Goal: Task Accomplishment & Management: Manage account settings

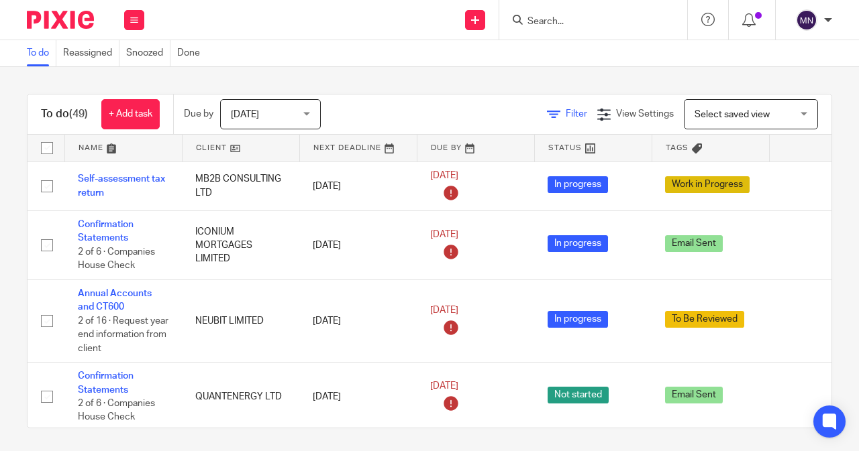
click at [566, 112] on span "Filter" at bounding box center [576, 113] width 21 height 9
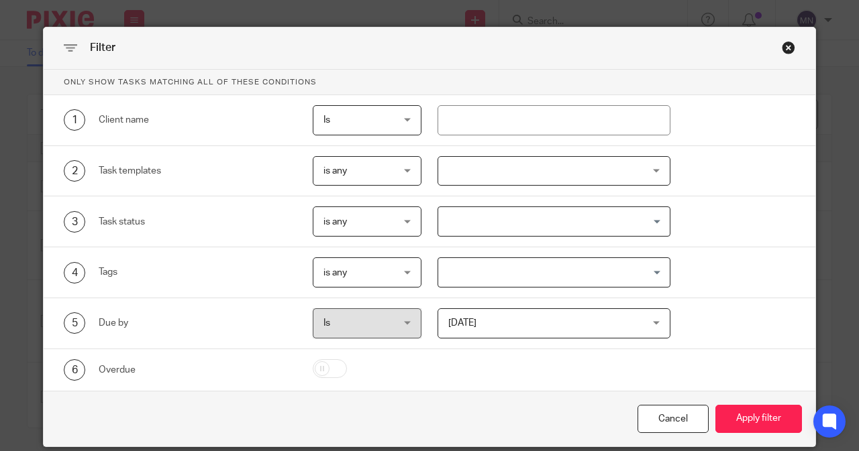
click at [468, 174] on div at bounding box center [553, 171] width 233 height 30
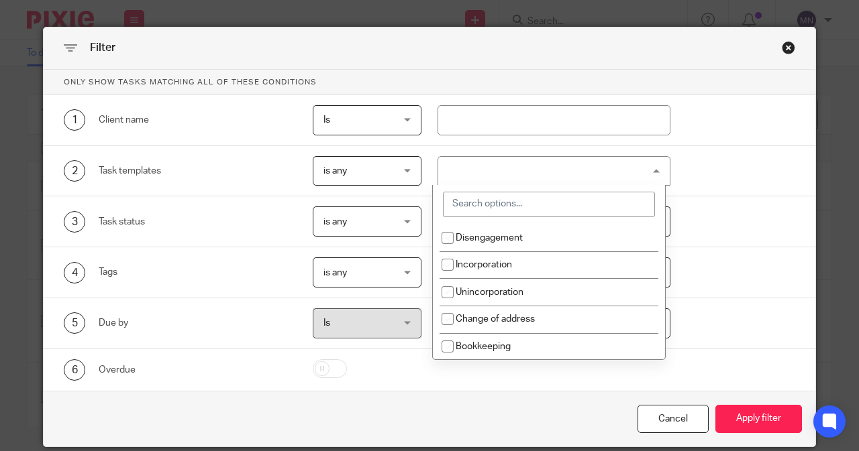
click at [500, 202] on input "search" at bounding box center [549, 204] width 212 height 25
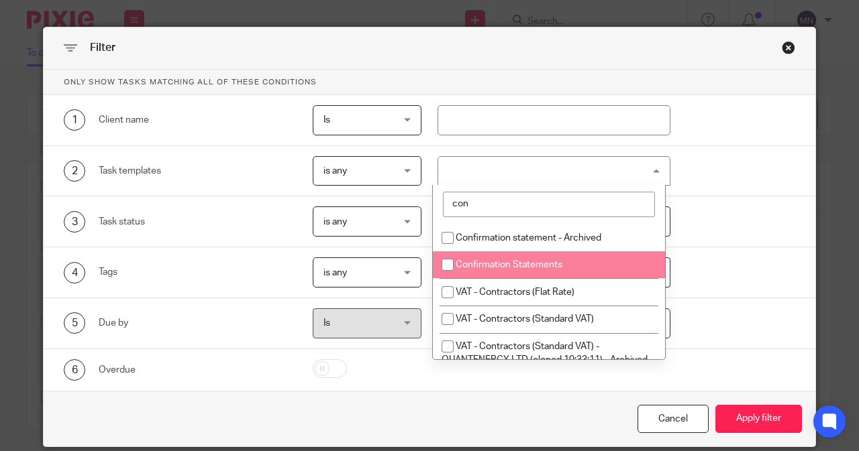
type input "con"
click at [544, 252] on li "Confirmation Statements" at bounding box center [549, 266] width 232 height 28
checkbox input "true"
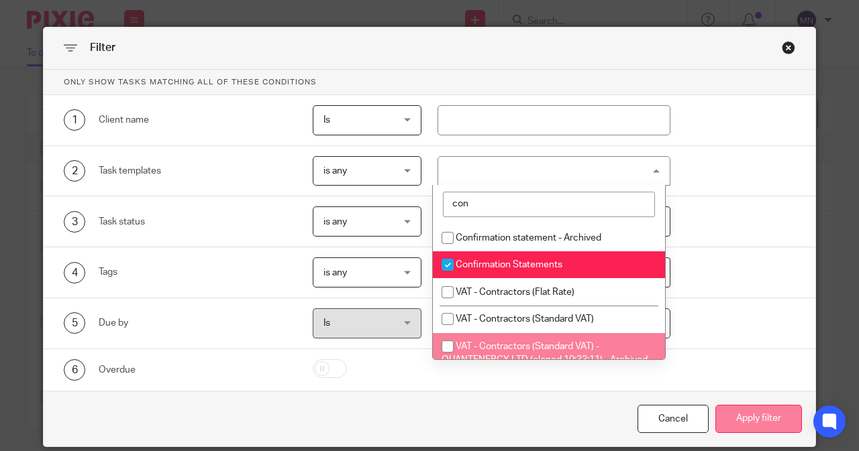
click at [733, 427] on button "Apply filter" at bounding box center [758, 419] width 87 height 29
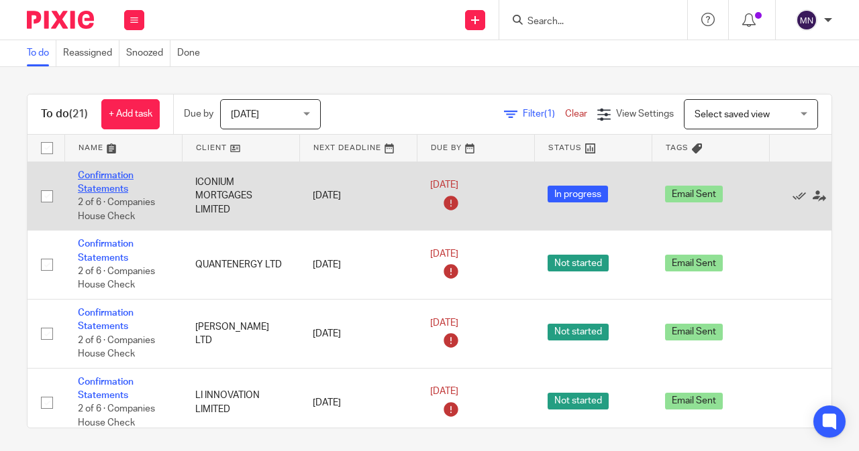
click at [109, 176] on link "Confirmation Statements" at bounding box center [106, 182] width 56 height 23
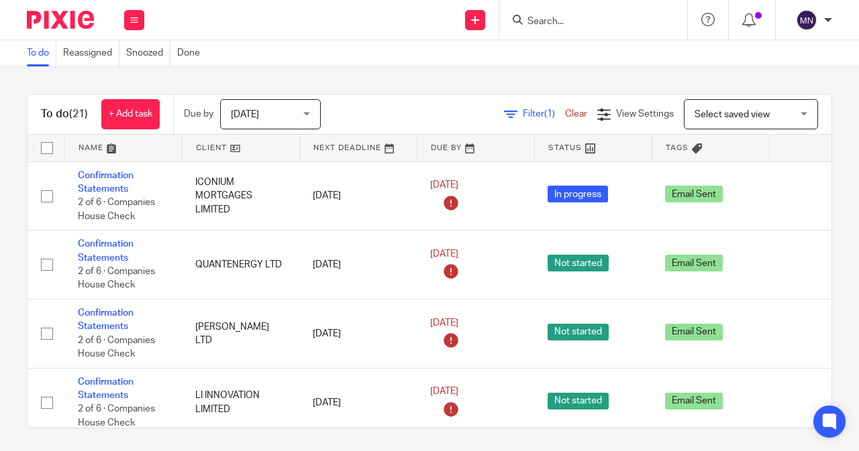
click at [549, 19] on input "Search" at bounding box center [586, 22] width 121 height 12
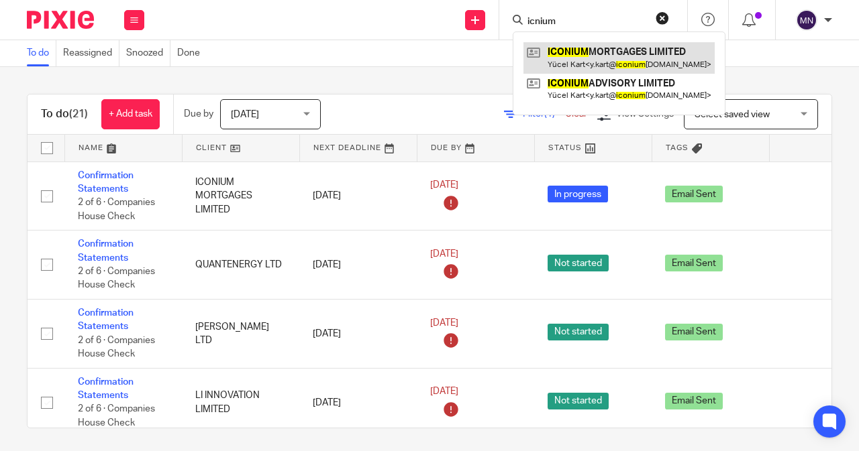
type input "icnium"
click at [639, 60] on link at bounding box center [618, 57] width 191 height 31
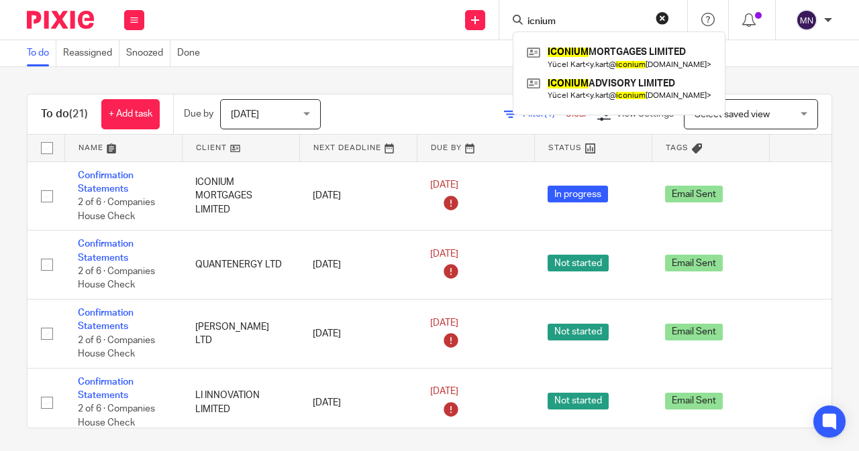
click at [327, 77] on div "To do (21) + Add task Due by Today Today Today Tomorrow This week Next week Thi…" at bounding box center [429, 259] width 859 height 384
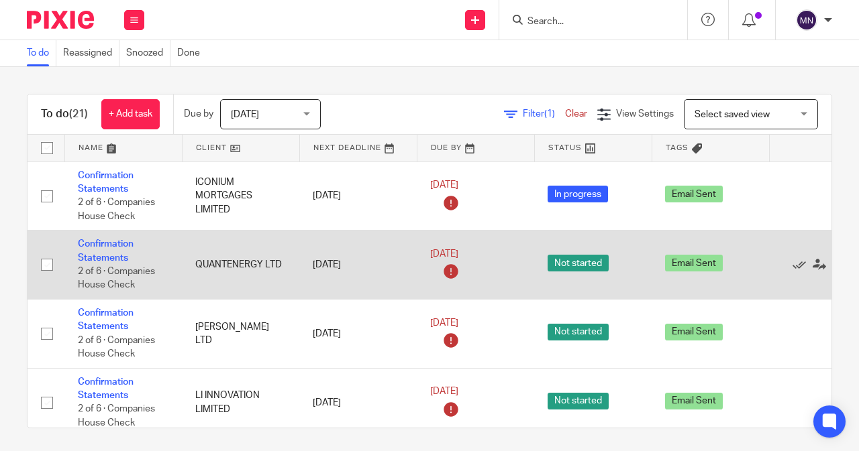
drag, startPoint x: 199, startPoint y: 264, endPoint x: 246, endPoint y: 263, distance: 47.0
click at [244, 264] on td "QUANTENERGY LTD" at bounding box center [240, 265] width 117 height 69
drag, startPoint x: 282, startPoint y: 262, endPoint x: 211, endPoint y: 262, distance: 71.1
click at [211, 262] on td "QUANTENERGY LTD" at bounding box center [240, 265] width 117 height 69
click at [215, 264] on td "QUANTENERGY LTD" at bounding box center [240, 265] width 117 height 69
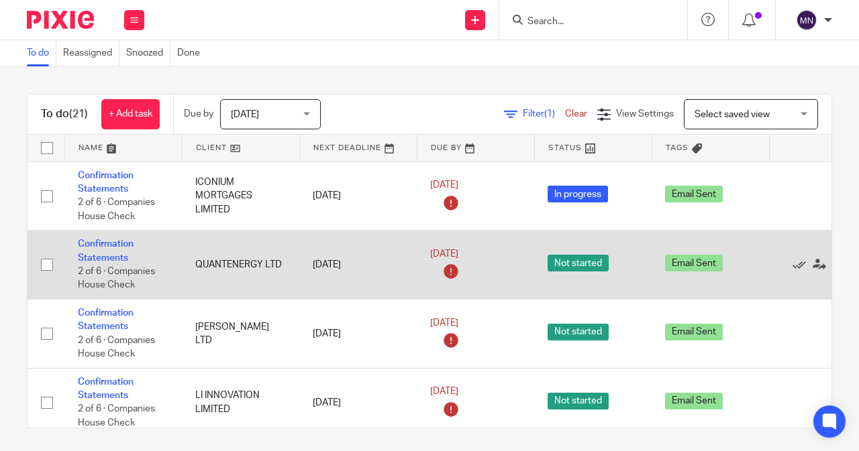
drag, startPoint x: 197, startPoint y: 266, endPoint x: 288, endPoint y: 265, distance: 91.2
click at [288, 265] on td "QUANTENERGY LTD" at bounding box center [240, 265] width 117 height 69
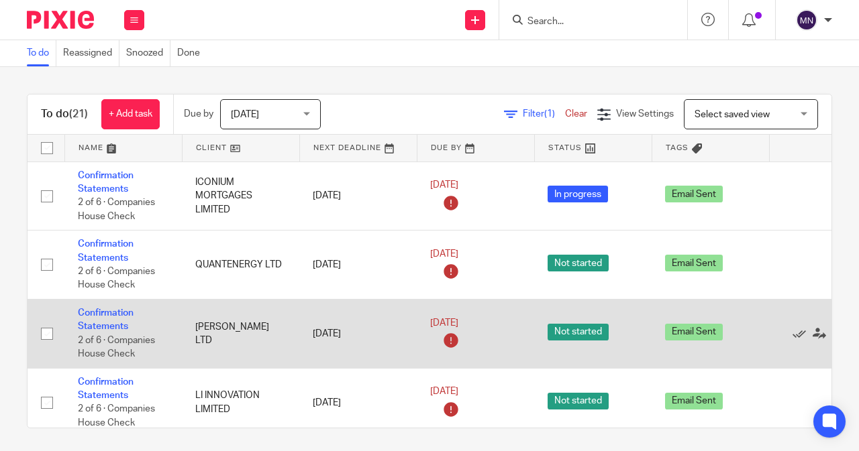
click at [286, 341] on td "PANOS BOUZIANIS LTD" at bounding box center [240, 334] width 117 height 69
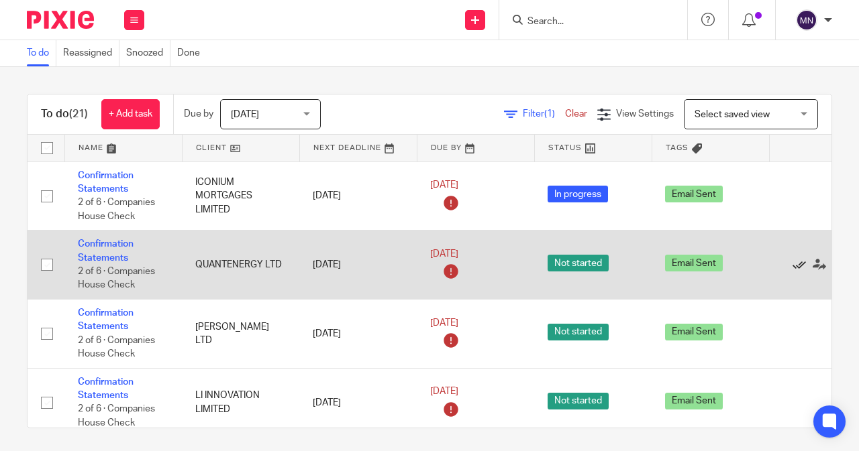
click at [796, 266] on icon at bounding box center [798, 264] width 13 height 13
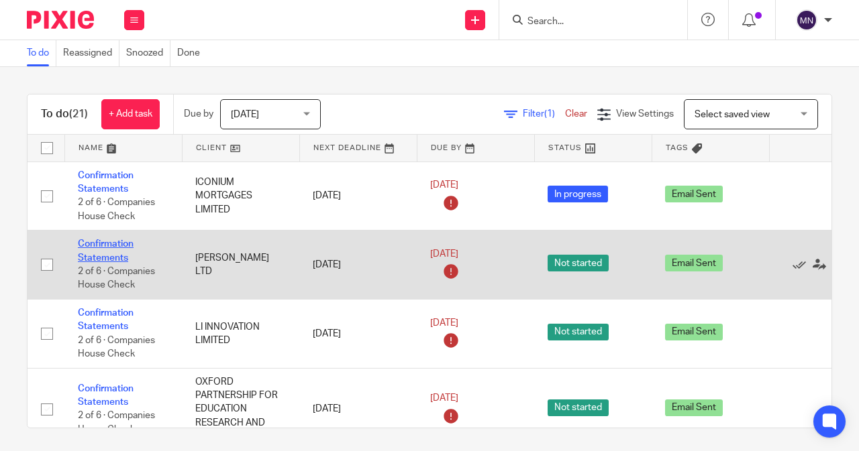
click at [117, 254] on link "Confirmation Statements" at bounding box center [106, 250] width 56 height 23
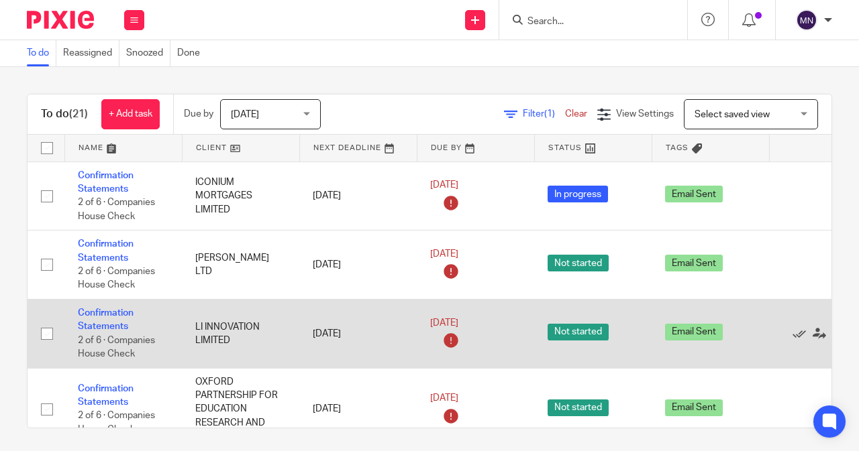
scroll to position [67, 0]
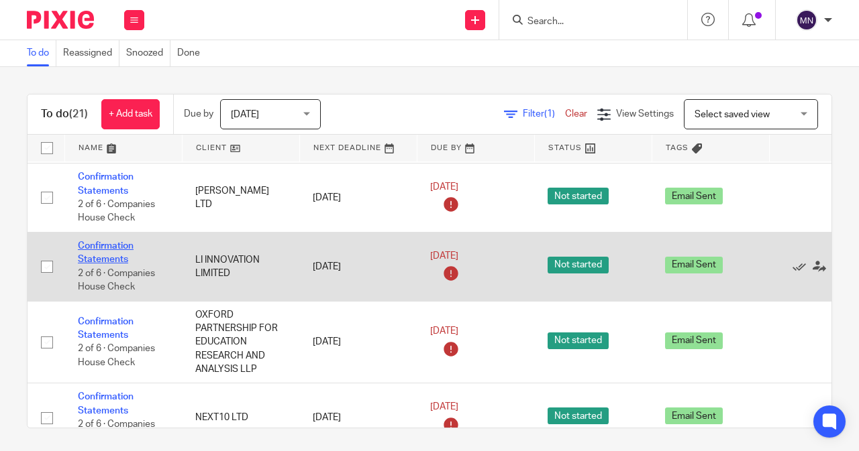
click at [97, 250] on link "Confirmation Statements" at bounding box center [106, 252] width 56 height 23
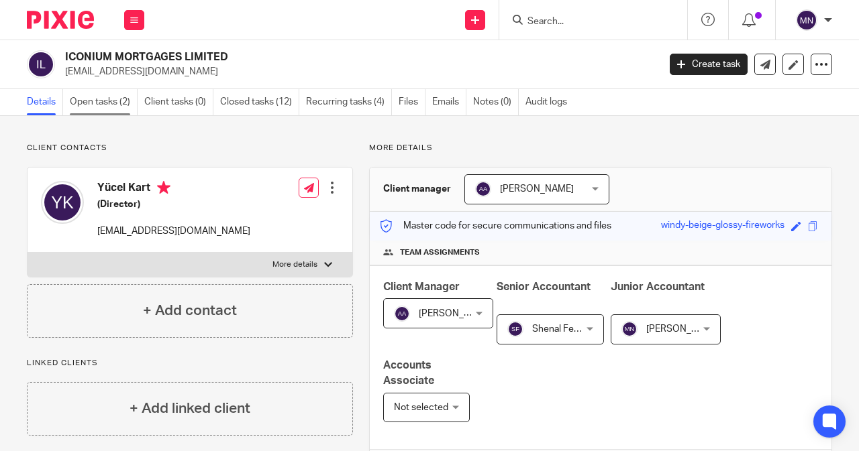
click at [114, 114] on link "Open tasks (2)" at bounding box center [104, 102] width 68 height 26
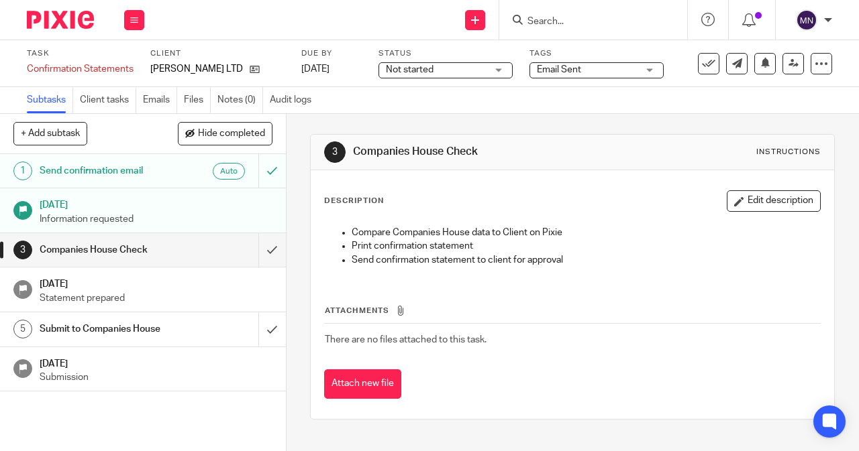
click at [488, 72] on div "Not started Not started" at bounding box center [445, 70] width 134 height 16
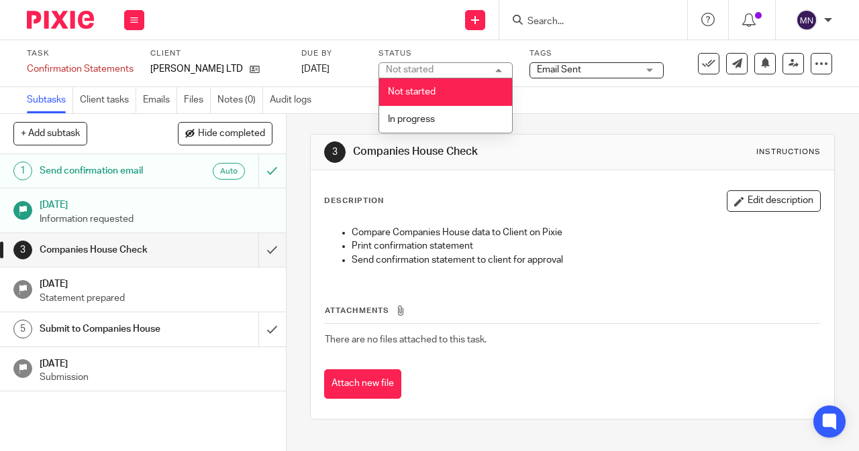
click at [545, 72] on span "Email Sent" at bounding box center [559, 69] width 44 height 9
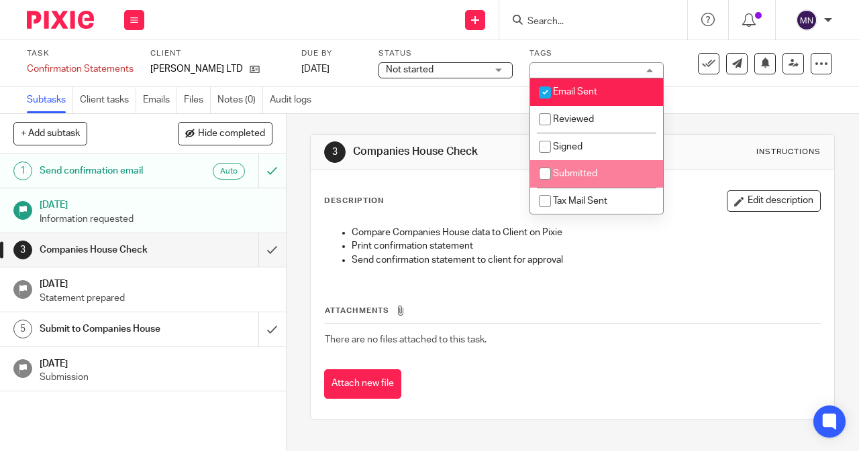
click at [572, 175] on span "Submitted" at bounding box center [575, 173] width 44 height 9
checkbox input "true"
click at [486, 69] on span "Not started" at bounding box center [436, 70] width 101 height 14
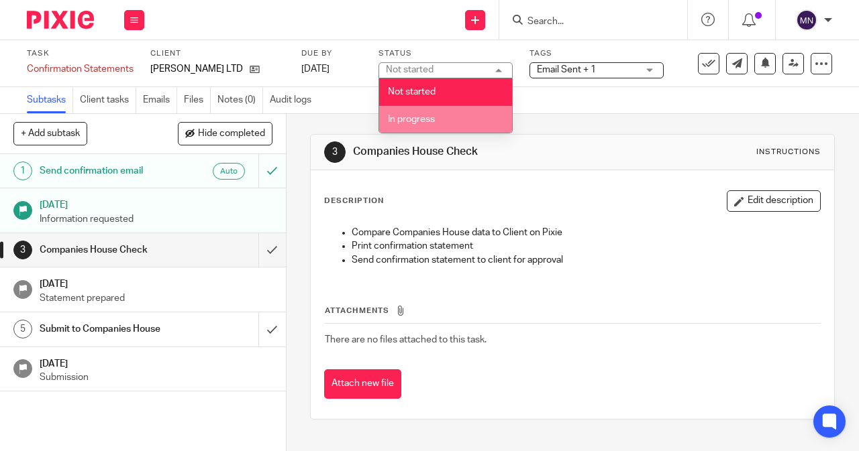
click at [475, 112] on li "In progress" at bounding box center [445, 120] width 133 height 28
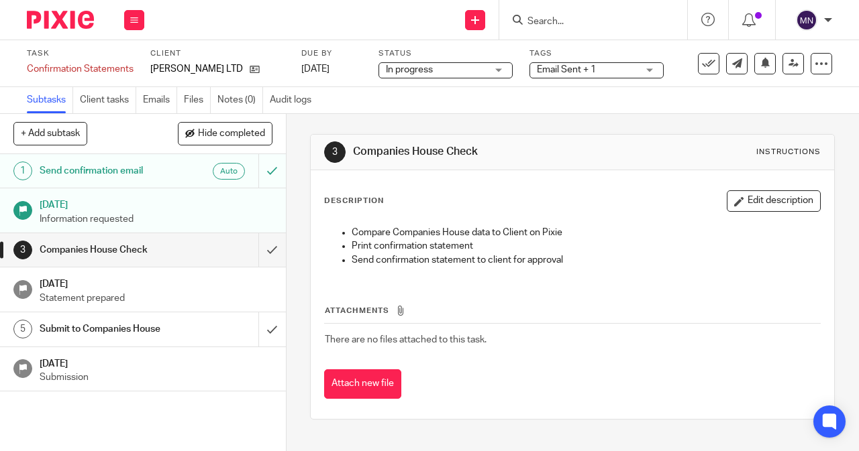
click at [620, 64] on span "Email Sent + 1" at bounding box center [587, 70] width 101 height 14
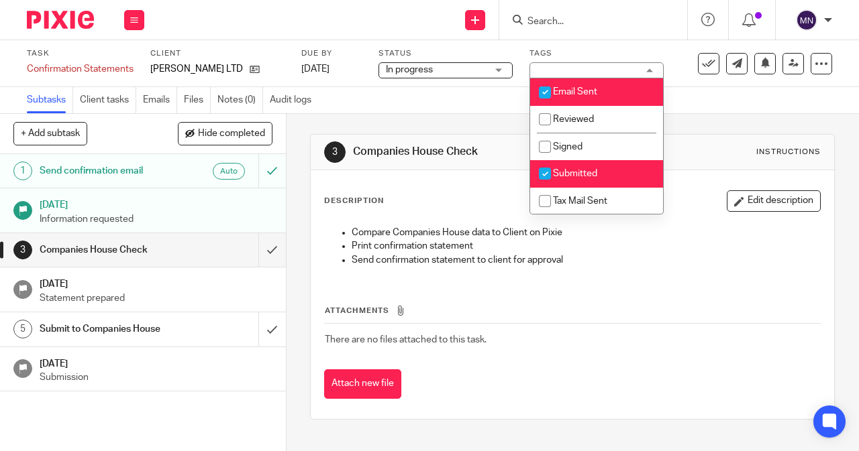
click at [597, 89] on span "Email Sent" at bounding box center [575, 91] width 44 height 9
checkbox input "false"
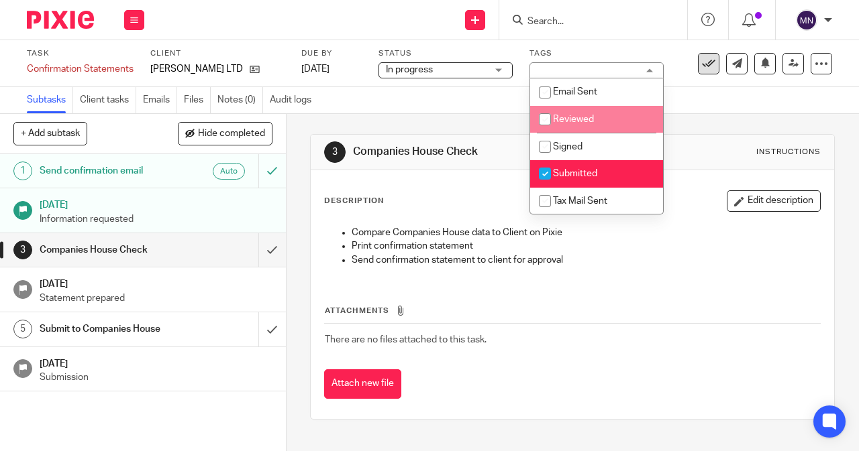
click at [702, 64] on icon at bounding box center [708, 63] width 13 height 13
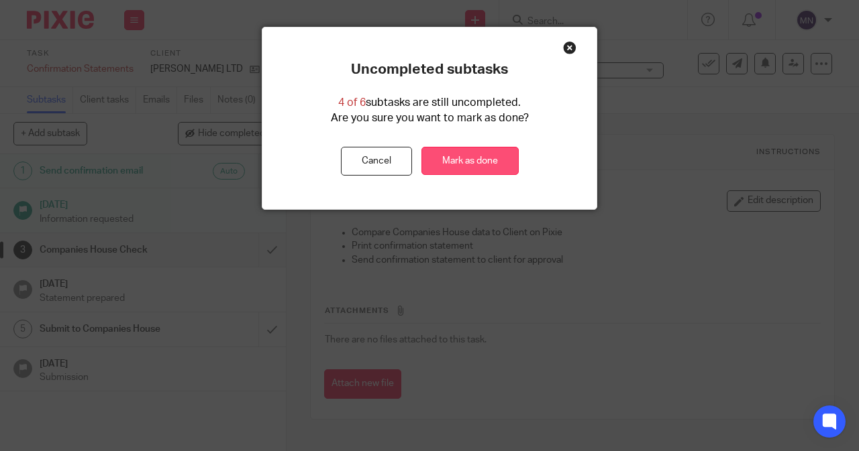
click at [427, 154] on link "Mark as done" at bounding box center [469, 161] width 97 height 29
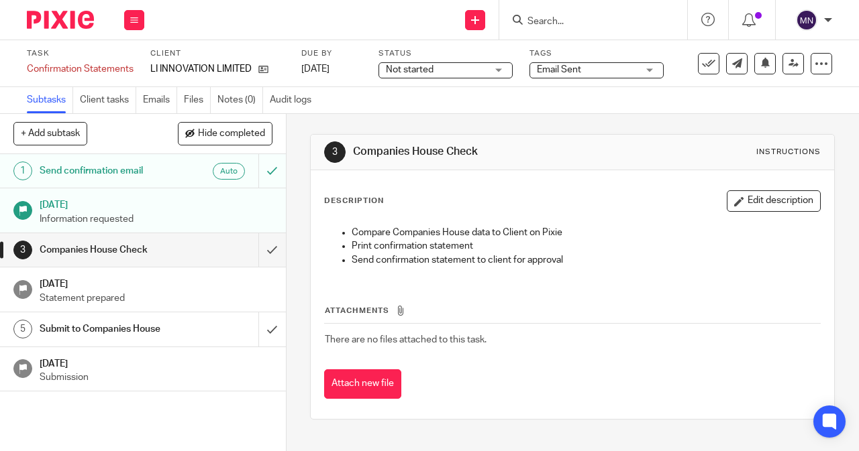
click at [444, 65] on span "Not started" at bounding box center [436, 70] width 101 height 14
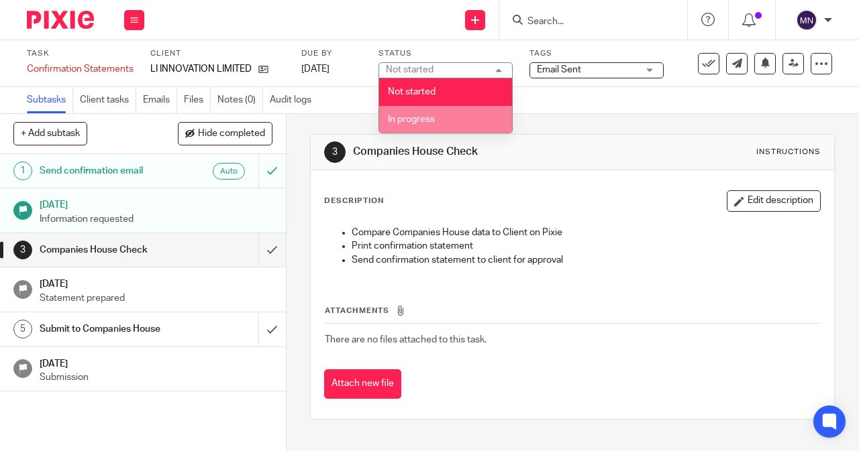
click at [443, 115] on li "In progress" at bounding box center [445, 120] width 133 height 28
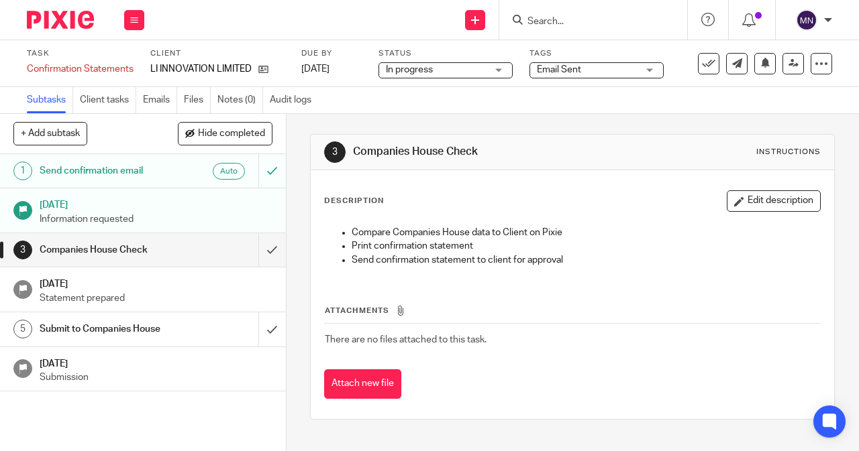
click at [556, 69] on span "Email Sent" at bounding box center [559, 69] width 44 height 9
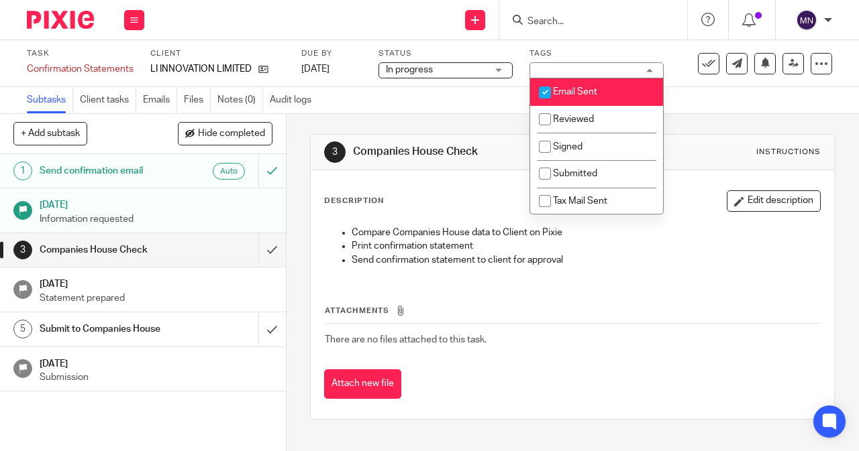
click at [555, 97] on input "checkbox" at bounding box center [544, 92] width 25 height 25
checkbox input "false"
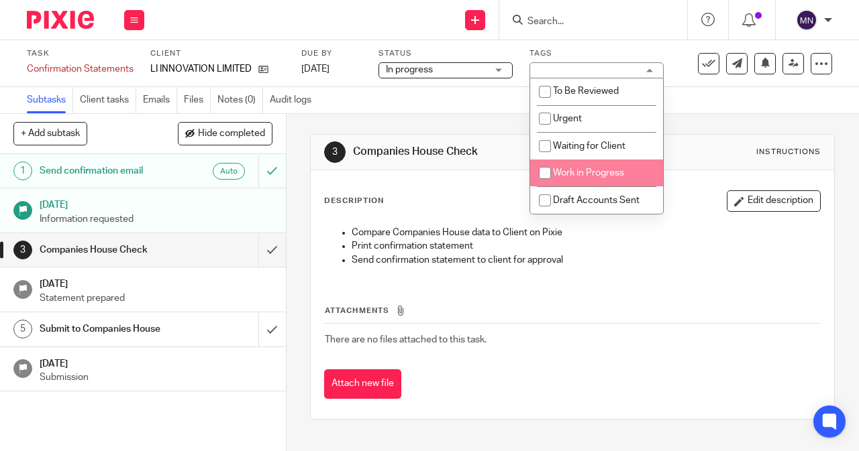
scroll to position [3, 0]
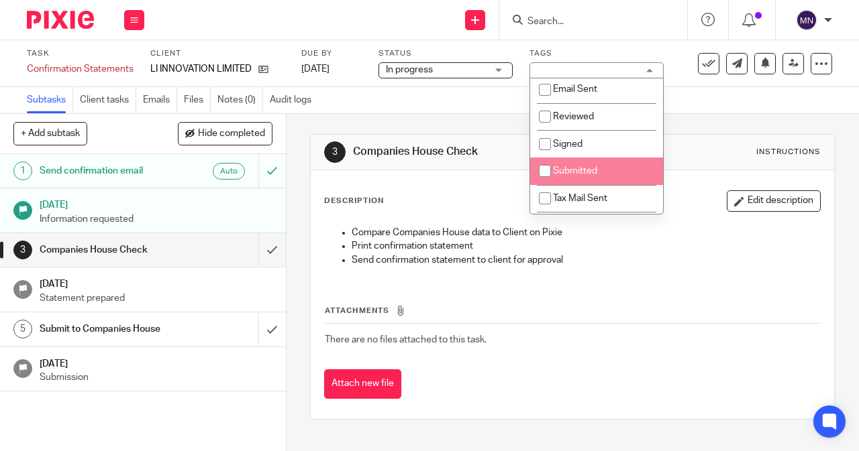
click at [585, 181] on li "Submitted" at bounding box center [596, 172] width 133 height 28
checkbox input "true"
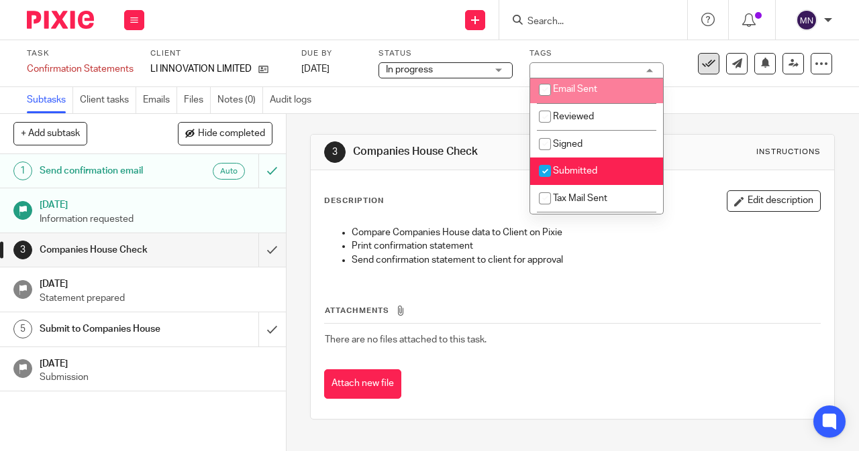
click at [702, 64] on icon at bounding box center [708, 63] width 13 height 13
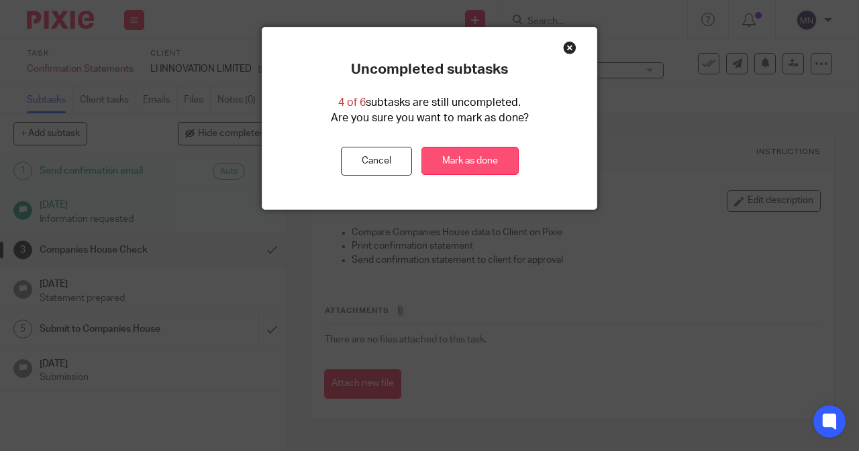
click at [435, 155] on link "Mark as done" at bounding box center [469, 161] width 97 height 29
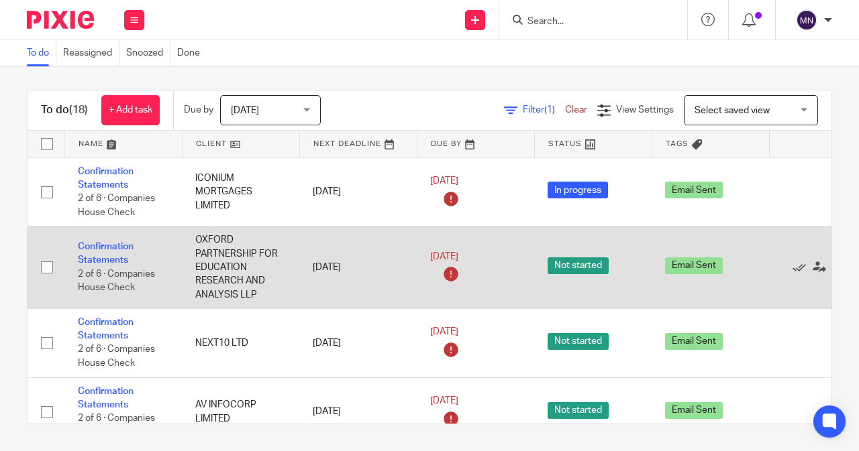
scroll to position [67, 0]
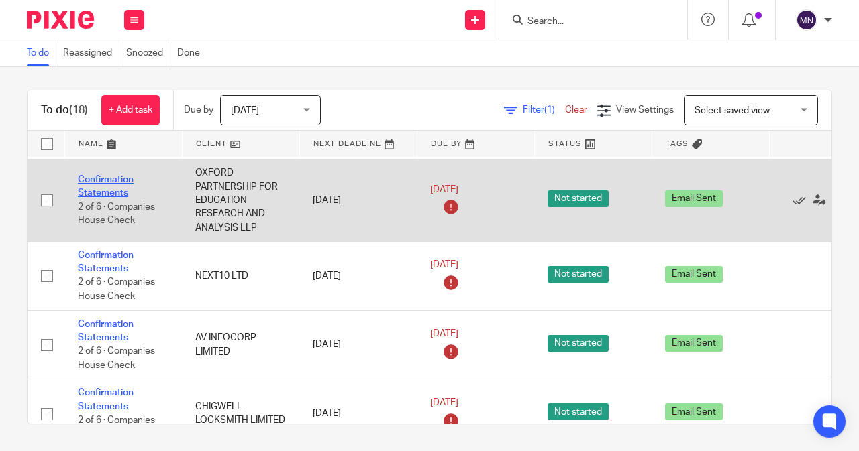
click at [125, 191] on link "Confirmation Statements" at bounding box center [106, 186] width 56 height 23
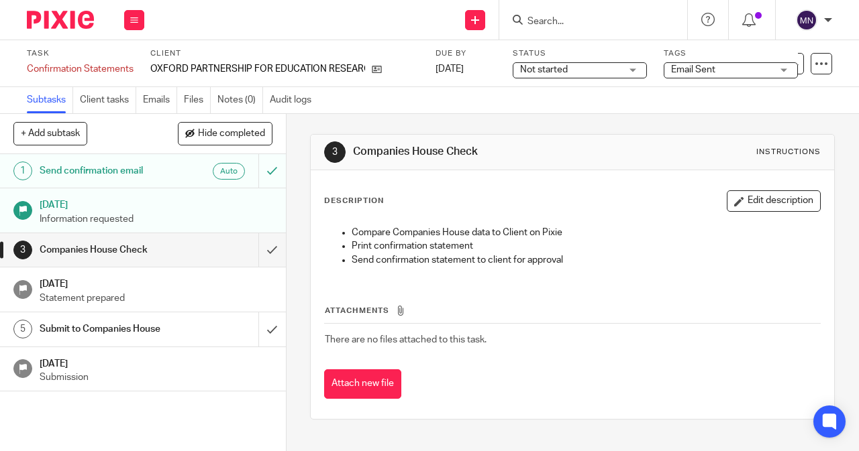
click at [538, 66] on span "Not started" at bounding box center [544, 69] width 48 height 9
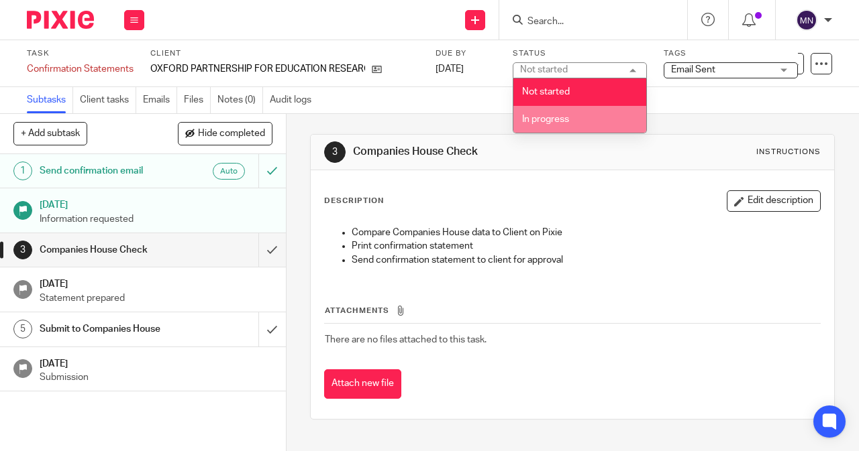
click at [547, 115] on span "In progress" at bounding box center [545, 119] width 47 height 9
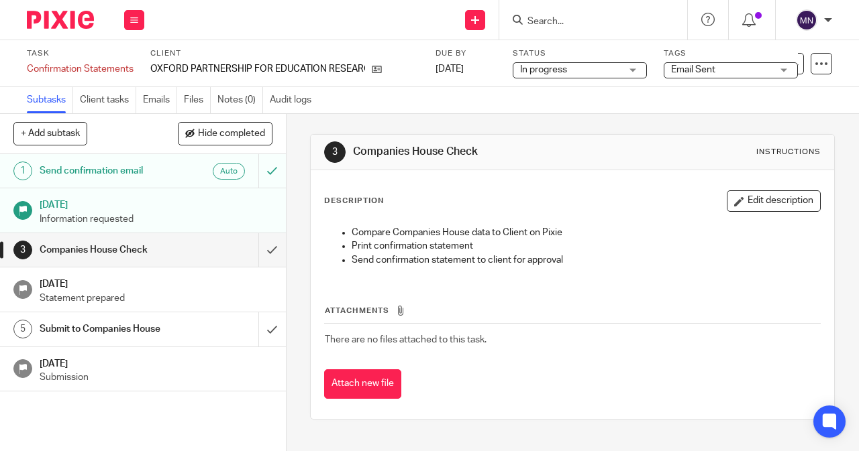
click at [678, 76] on span "Email Sent" at bounding box center [721, 70] width 101 height 14
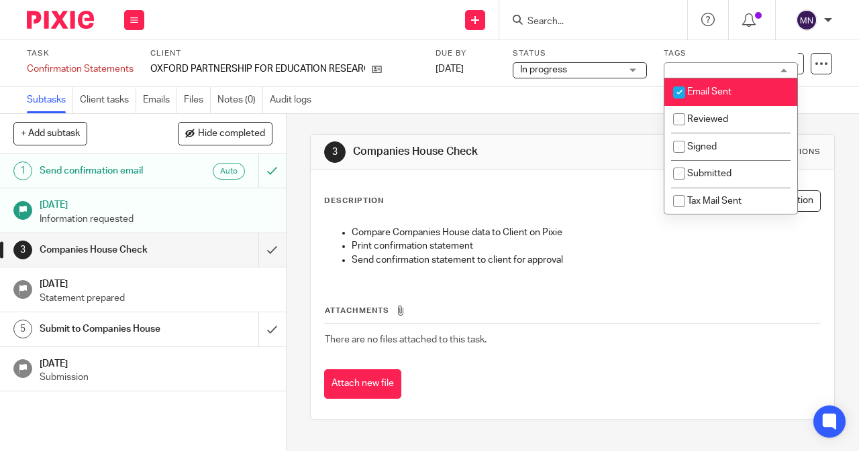
click at [677, 91] on input "checkbox" at bounding box center [678, 92] width 25 height 25
checkbox input "false"
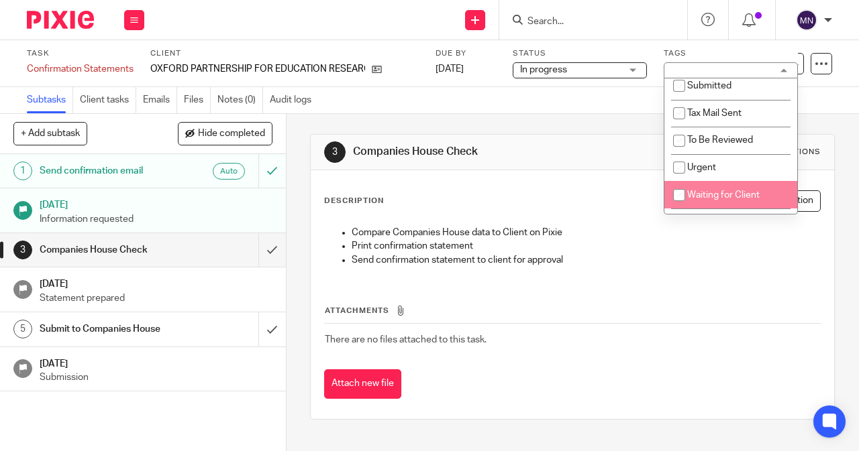
scroll to position [67, 0]
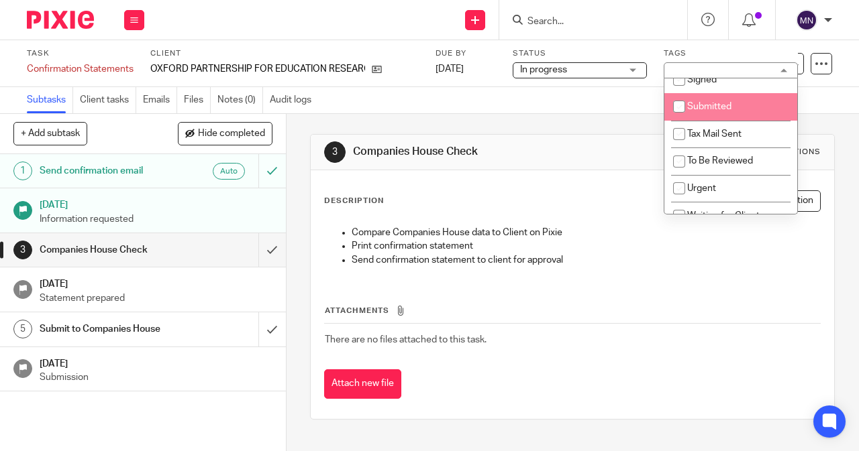
click at [698, 107] on span "Submitted" at bounding box center [709, 106] width 44 height 9
checkbox input "true"
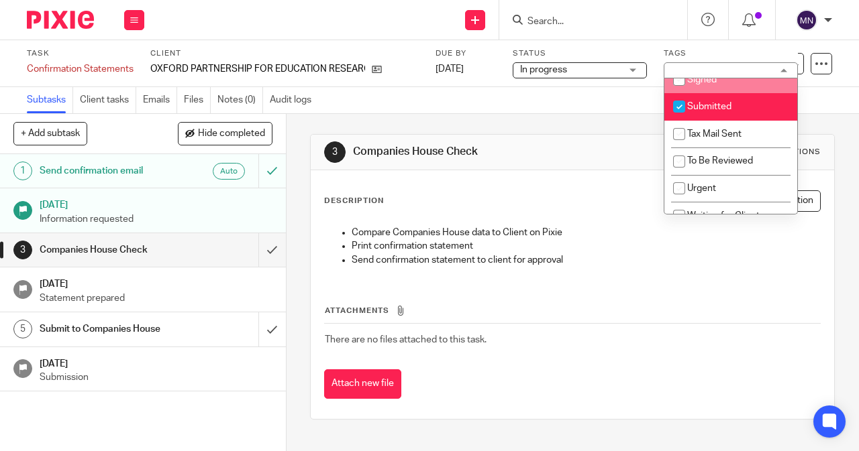
click at [590, 113] on div "Subtasks Client tasks Emails Files Notes (0) Audit logs" at bounding box center [429, 100] width 859 height 27
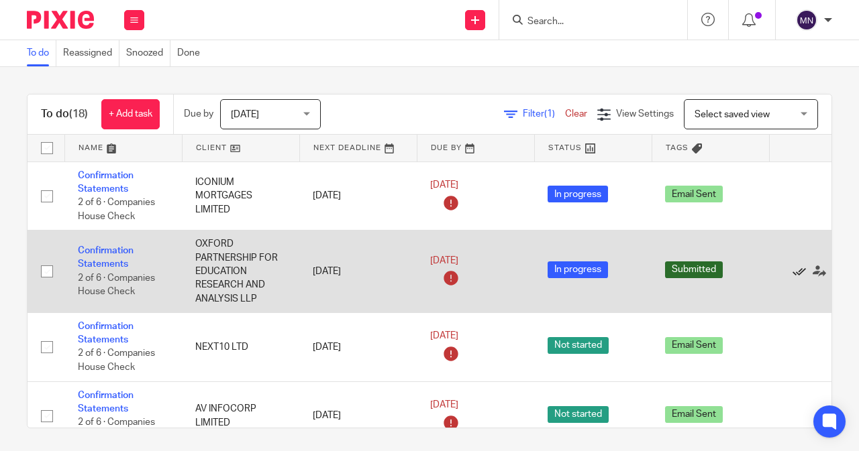
click at [795, 272] on icon at bounding box center [798, 271] width 13 height 13
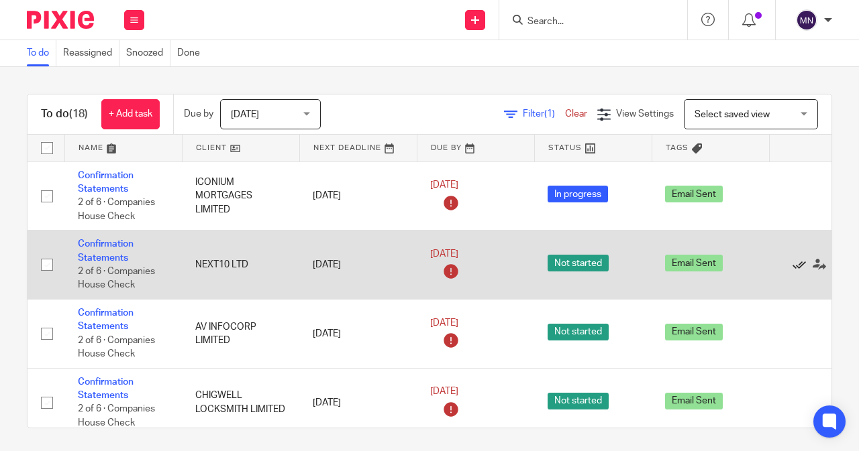
click at [796, 265] on icon at bounding box center [798, 264] width 13 height 13
click at [793, 266] on icon at bounding box center [798, 264] width 13 height 13
click at [792, 266] on icon at bounding box center [798, 264] width 13 height 13
click at [799, 268] on icon at bounding box center [798, 264] width 13 height 13
click at [794, 264] on icon at bounding box center [798, 264] width 13 height 13
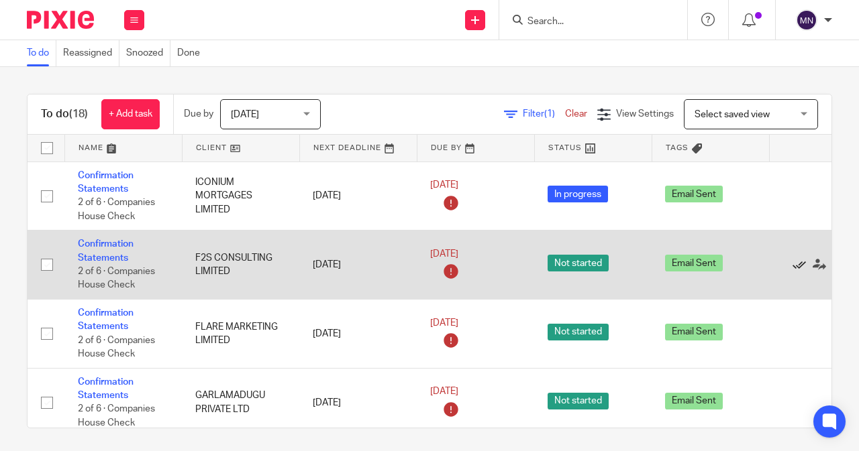
click at [793, 268] on icon at bounding box center [798, 264] width 13 height 13
click at [795, 265] on icon at bounding box center [798, 264] width 13 height 13
click at [47, 265] on input "checkbox" at bounding box center [46, 264] width 25 height 25
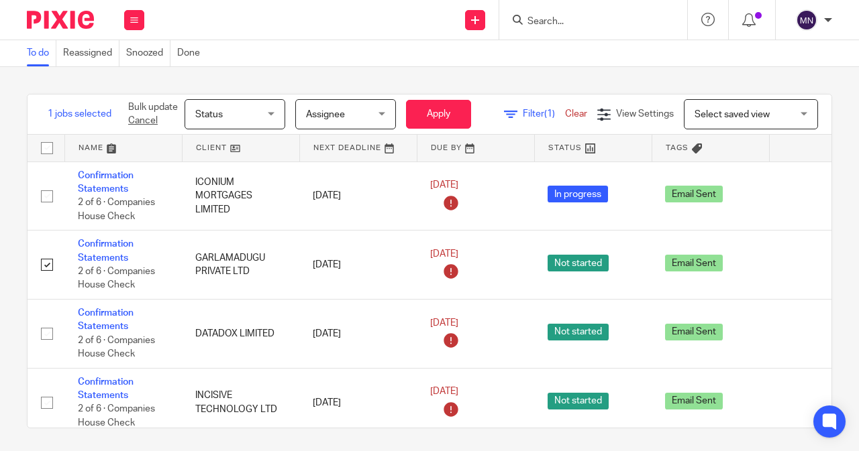
click at [230, 120] on span "Status" at bounding box center [230, 114] width 71 height 28
click at [525, 119] on div "Filter (1) Clear View Settings View Settings (1) Filters Clear Save Manage save…" at bounding box center [666, 114] width 330 height 30
click at [549, 103] on div "Filter (1) Clear View Settings View Settings (1) Filters Clear Save Manage save…" at bounding box center [666, 114] width 330 height 30
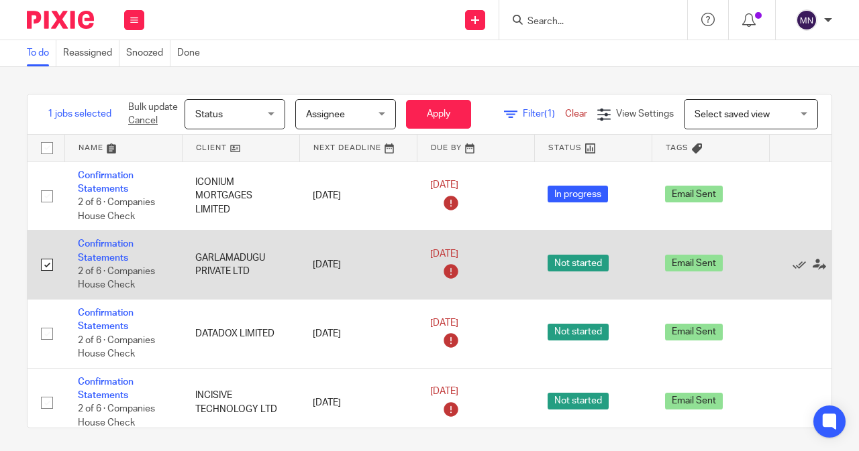
click at [46, 258] on input "checkbox" at bounding box center [46, 264] width 25 height 25
checkbox input "false"
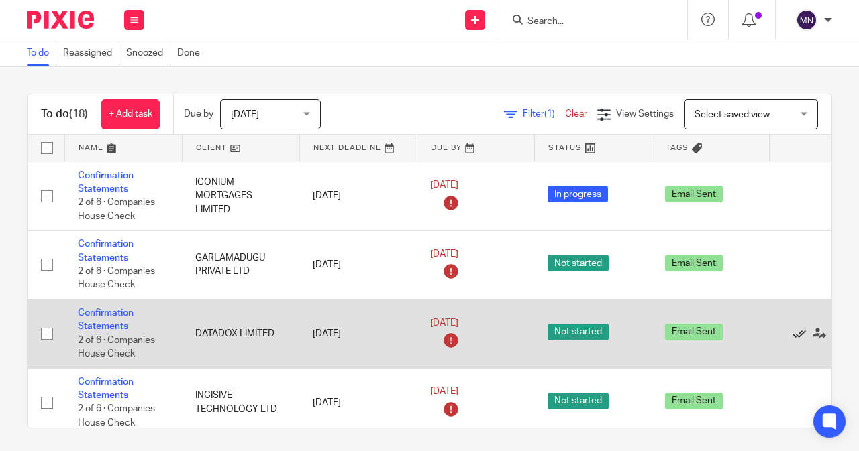
click at [794, 335] on icon at bounding box center [798, 333] width 13 height 13
click at [793, 339] on icon at bounding box center [798, 333] width 13 height 13
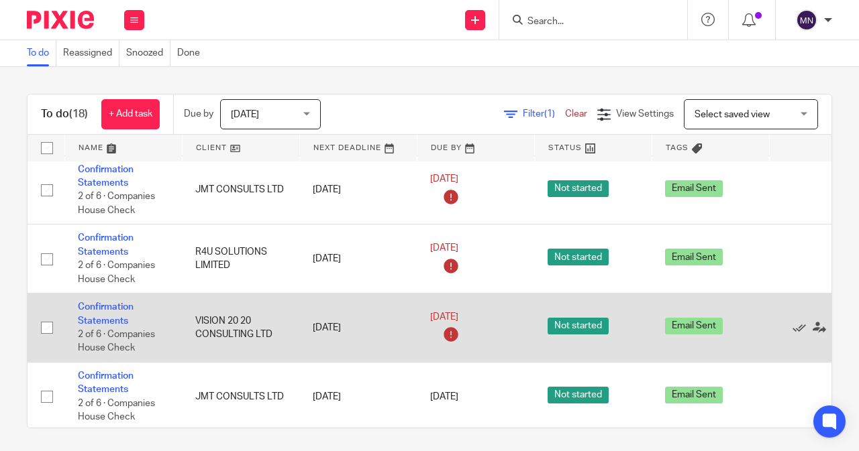
scroll to position [293, 0]
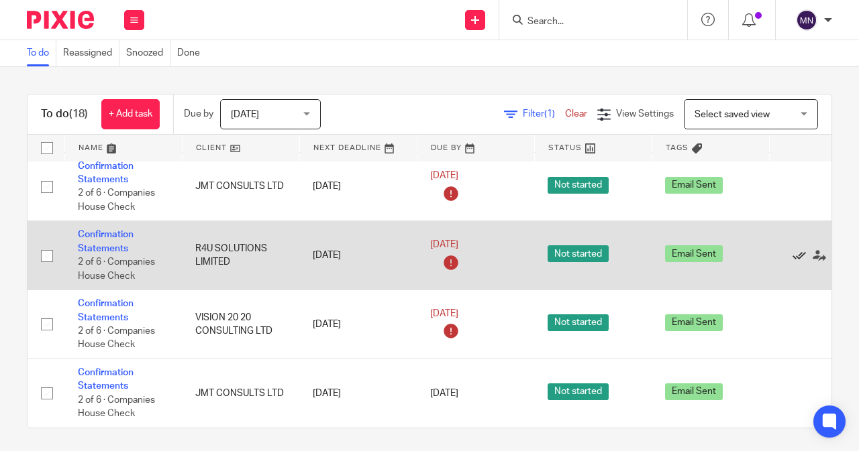
click at [796, 250] on icon at bounding box center [798, 256] width 13 height 13
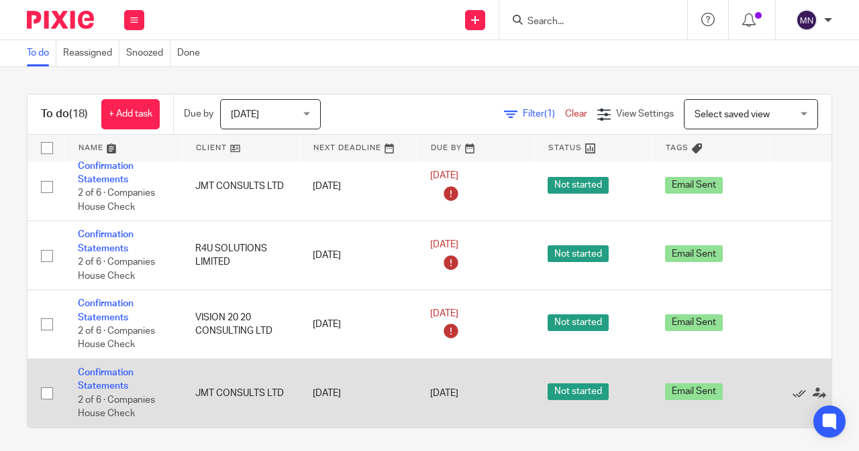
scroll to position [224, 0]
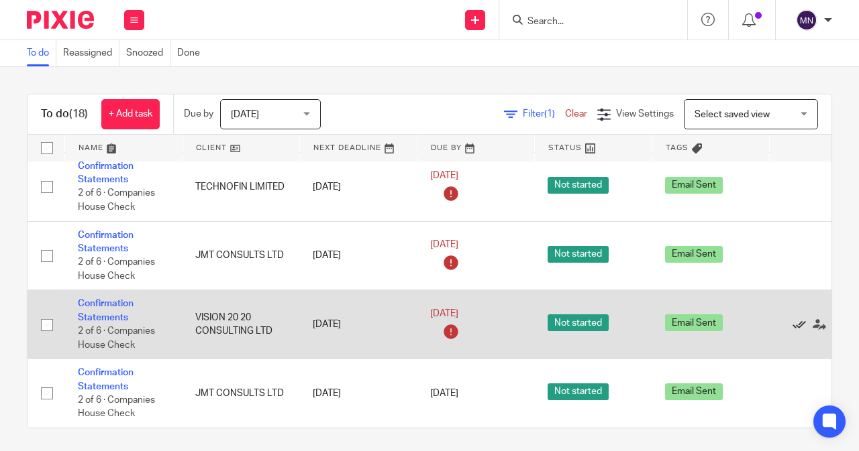
click at [793, 319] on icon at bounding box center [798, 325] width 13 height 13
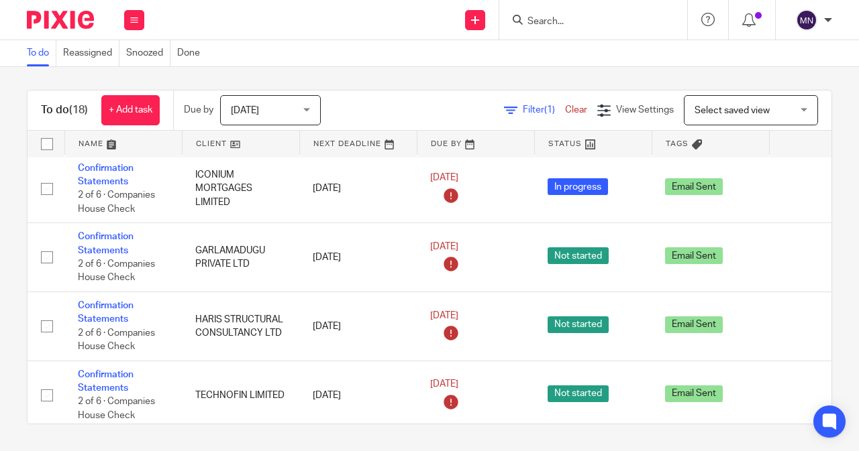
scroll to position [0, 0]
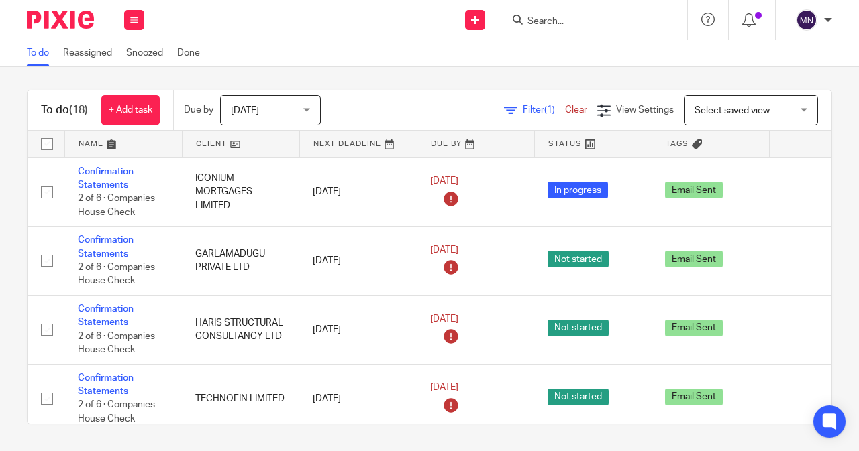
click at [565, 111] on link "Clear" at bounding box center [576, 109] width 22 height 9
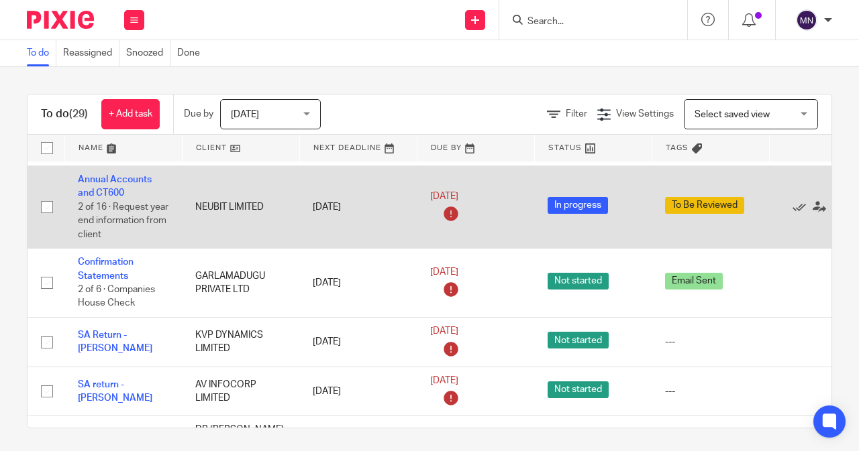
scroll to position [134, 0]
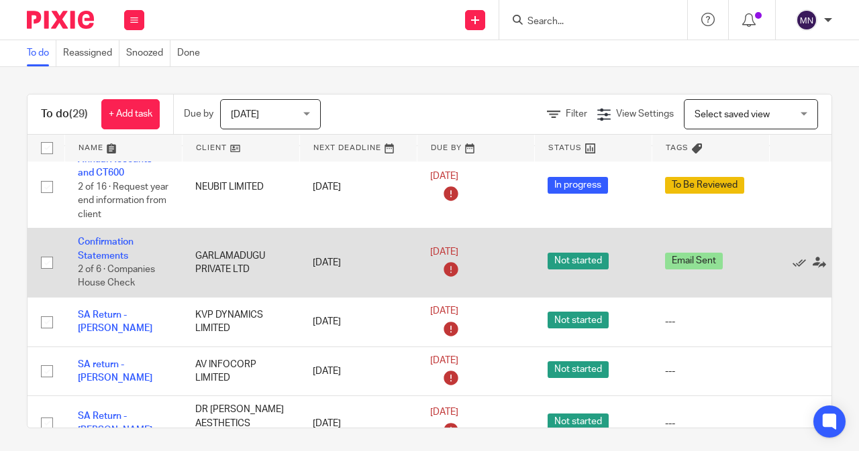
click at [51, 262] on input "checkbox" at bounding box center [46, 262] width 25 height 25
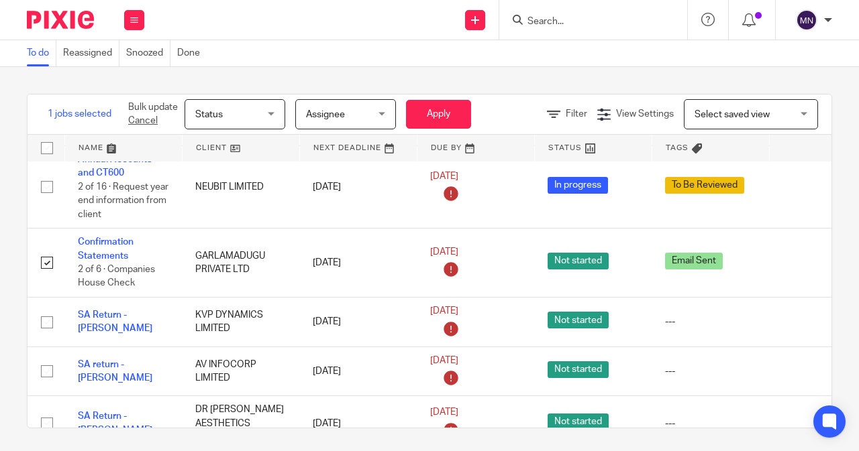
click at [231, 105] on span "Status" at bounding box center [230, 114] width 71 height 28
click at [510, 112] on div "Filter View Settings View Settings Manage saved views Select saved view Select …" at bounding box center [666, 114] width 330 height 30
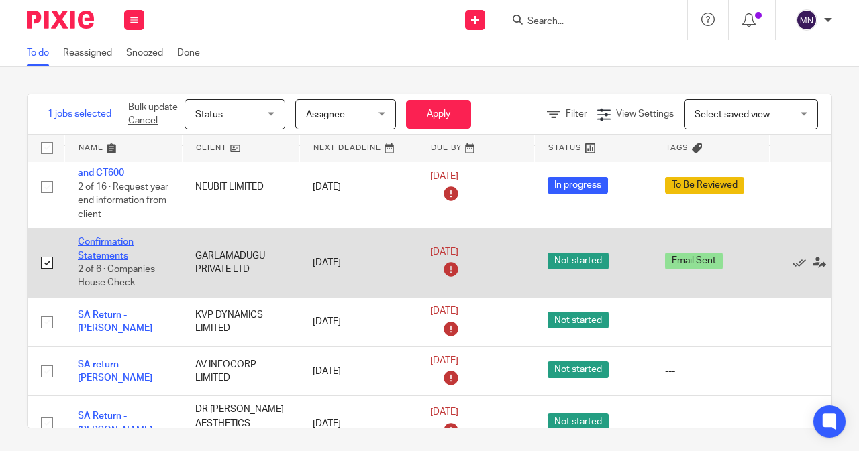
drag, startPoint x: 150, startPoint y: 271, endPoint x: 86, endPoint y: 256, distance: 66.2
click at [86, 256] on link "Confirmation Statements" at bounding box center [106, 248] width 56 height 23
click at [52, 262] on input "checkbox" at bounding box center [46, 262] width 25 height 25
checkbox input "false"
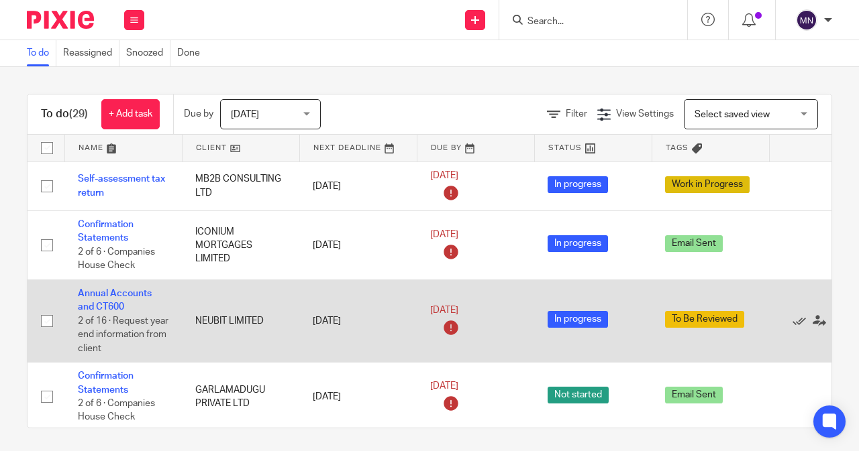
scroll to position [134, 0]
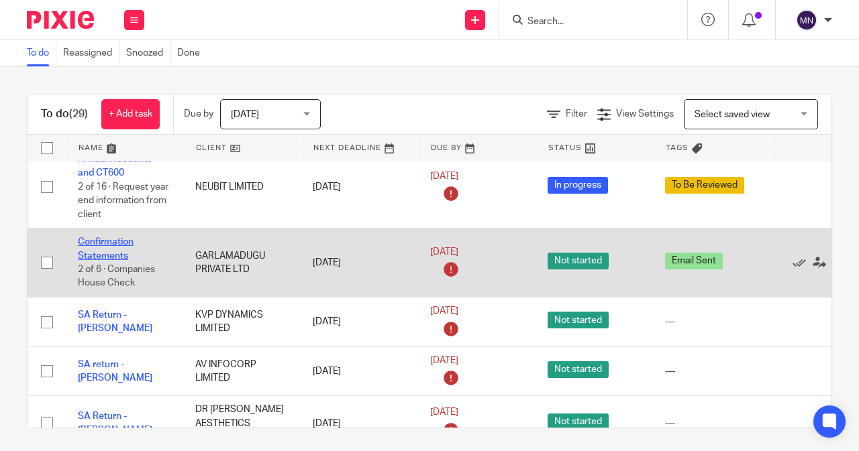
click at [116, 245] on link "Confirmation Statements" at bounding box center [106, 248] width 56 height 23
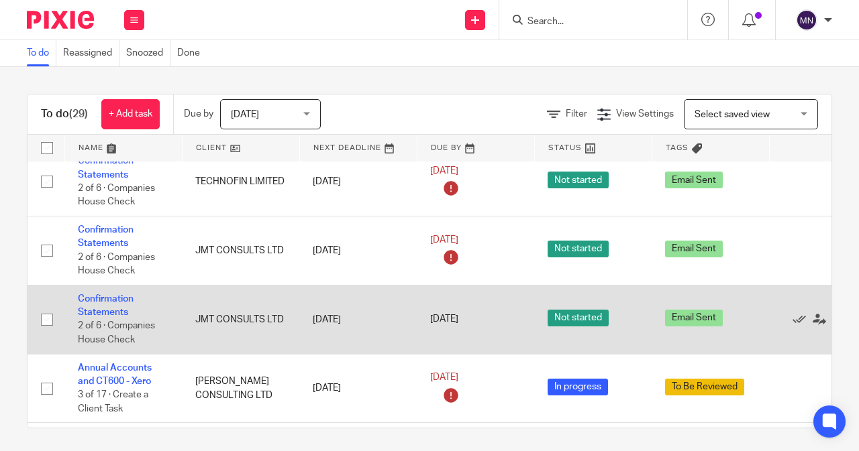
scroll to position [872, 0]
click at [127, 309] on td "Confirmation Statements 2 of 6 · Companies House Check" at bounding box center [122, 319] width 117 height 69
click at [122, 303] on link "Confirmation Statements" at bounding box center [106, 305] width 56 height 23
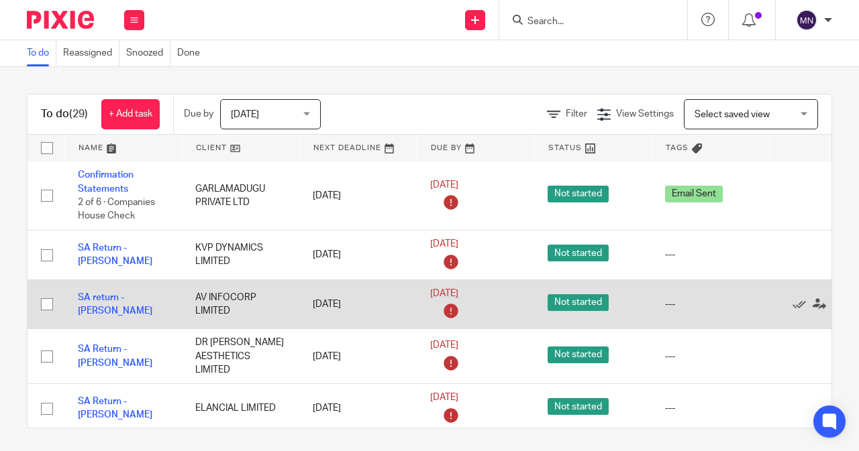
scroll to position [0, 0]
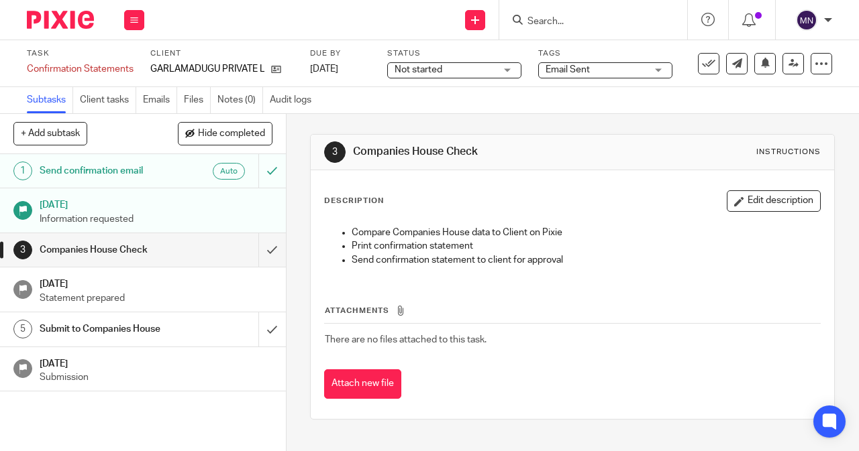
click at [822, 64] on div "Task Confirmation Statements Save Confirmation Statements 2 /6 Client GARLAMADU…" at bounding box center [429, 63] width 859 height 47
click at [814, 68] on icon at bounding box center [820, 63] width 13 height 13
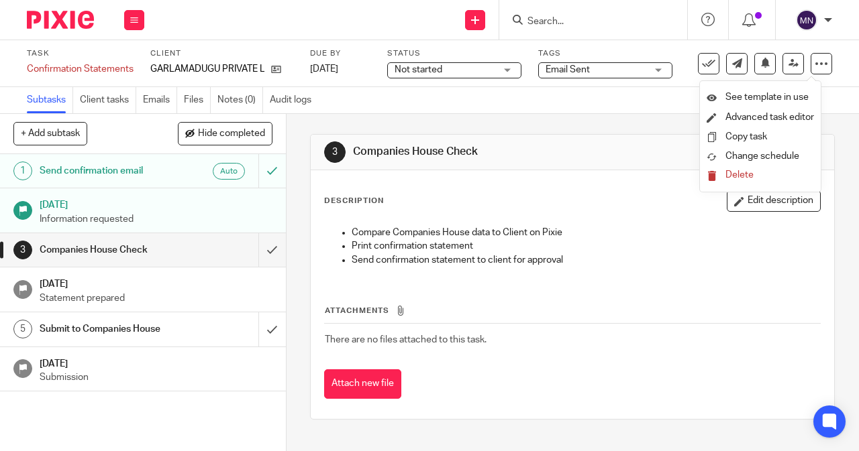
click at [746, 172] on span "Delete" at bounding box center [739, 174] width 28 height 9
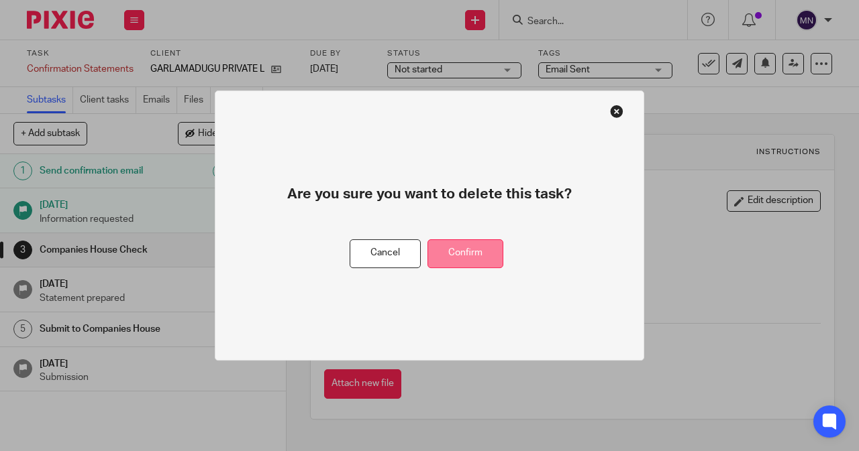
click at [447, 254] on button "Confirm" at bounding box center [465, 253] width 76 height 29
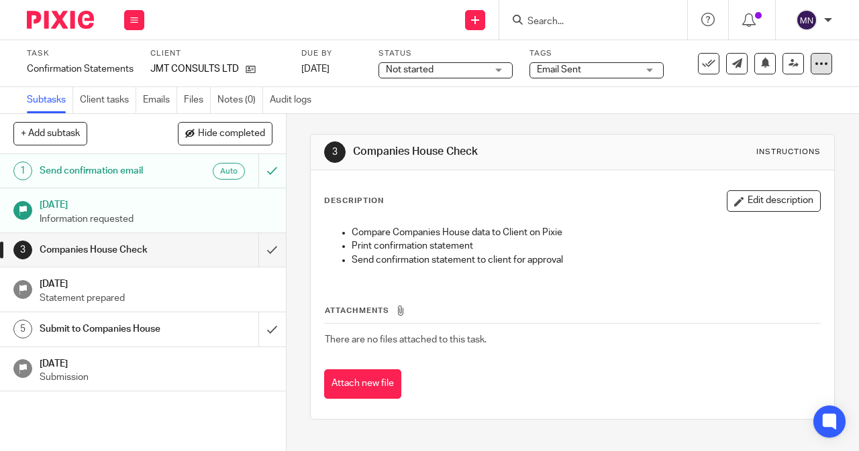
click at [814, 65] on icon at bounding box center [820, 63] width 13 height 13
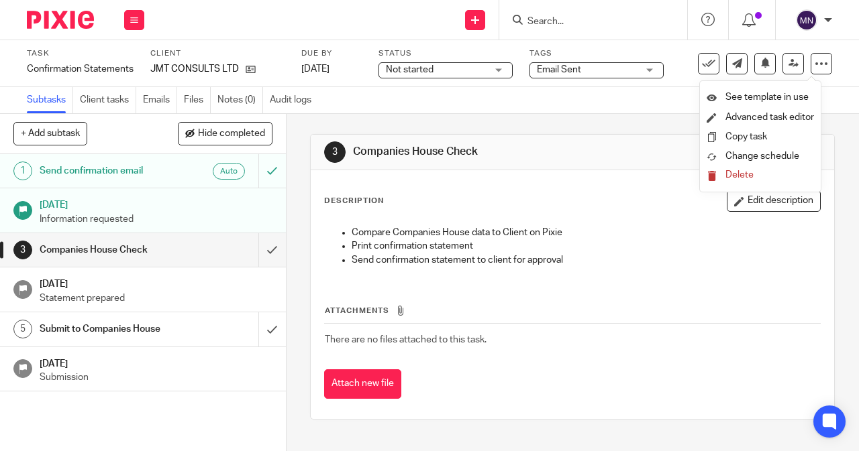
click at [753, 173] on button "Delete" at bounding box center [759, 175] width 107 height 11
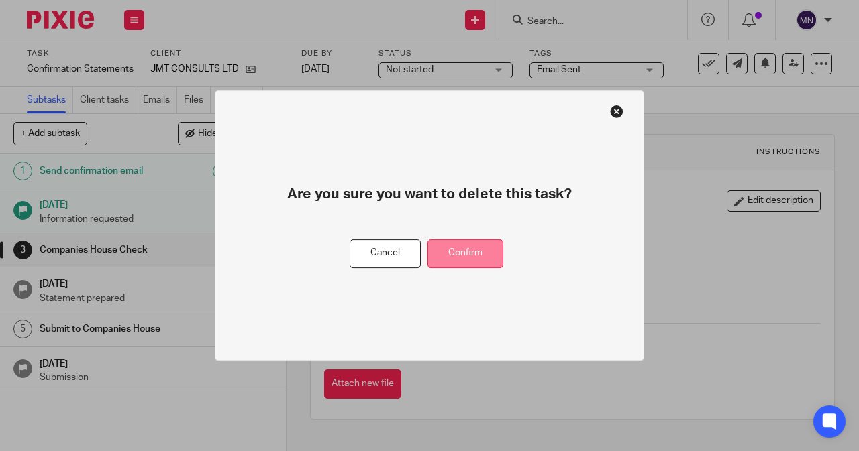
click at [451, 261] on button "Confirm" at bounding box center [465, 253] width 76 height 29
